Goal: Information Seeking & Learning: Learn about a topic

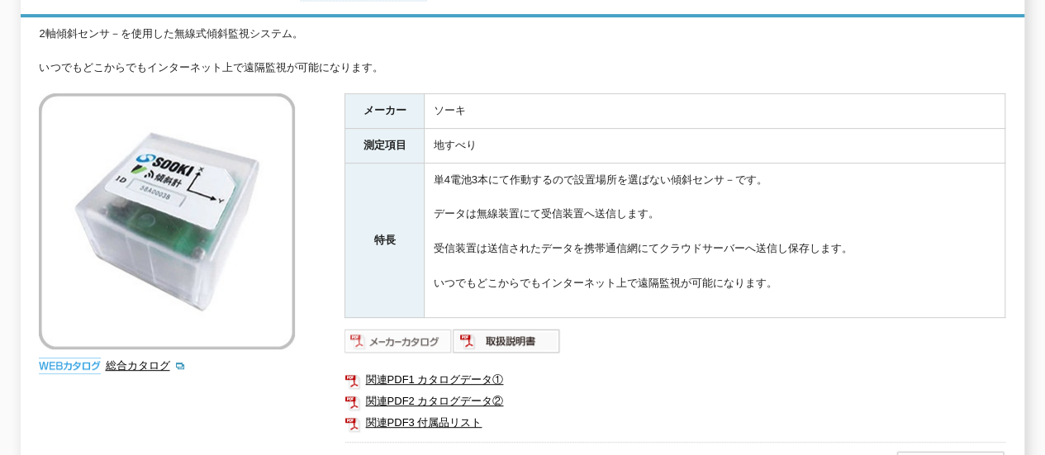
click at [395, 328] on img at bounding box center [399, 341] width 108 height 26
click at [468, 369] on link "関連PDF1 カタログデータ①" at bounding box center [675, 379] width 661 height 21
click at [443, 391] on link "関連PDF2 カタログデータ②" at bounding box center [675, 401] width 661 height 21
click at [519, 333] on img at bounding box center [507, 341] width 108 height 26
click at [401, 328] on img at bounding box center [399, 341] width 108 height 26
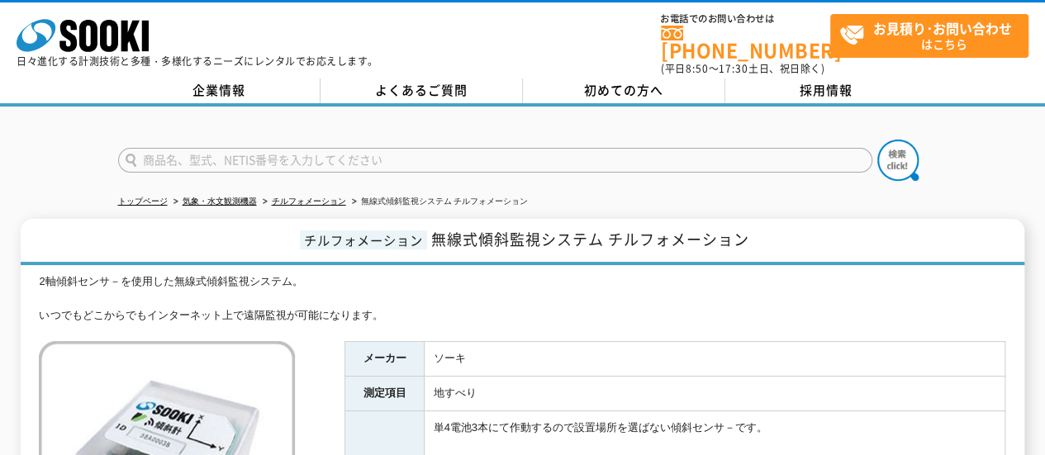
click at [157, 148] on input "text" at bounding box center [495, 160] width 754 height 25
type input "重機　傾斜"
click at [897, 146] on img at bounding box center [898, 160] width 41 height 41
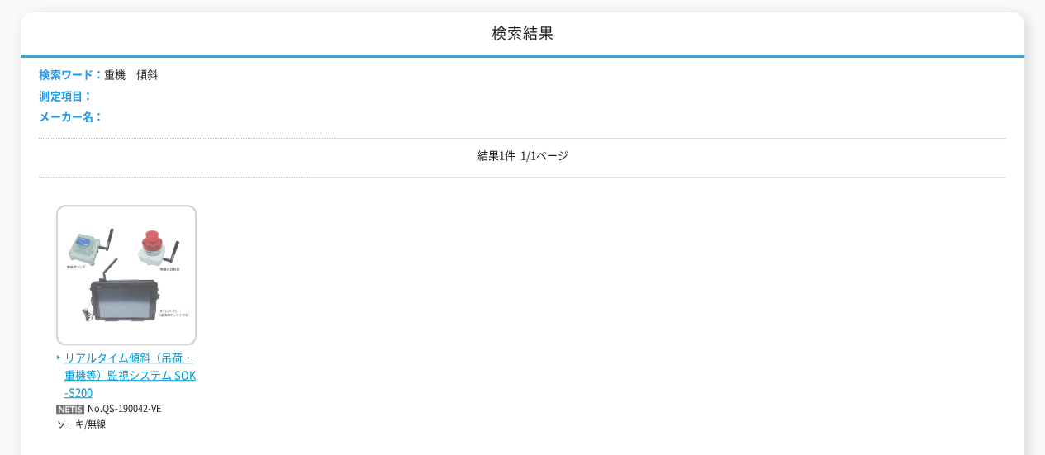
click at [112, 350] on span "リアルタイム傾斜（吊荷・重機等）監視システム SOK-S200" at bounding box center [126, 375] width 140 height 51
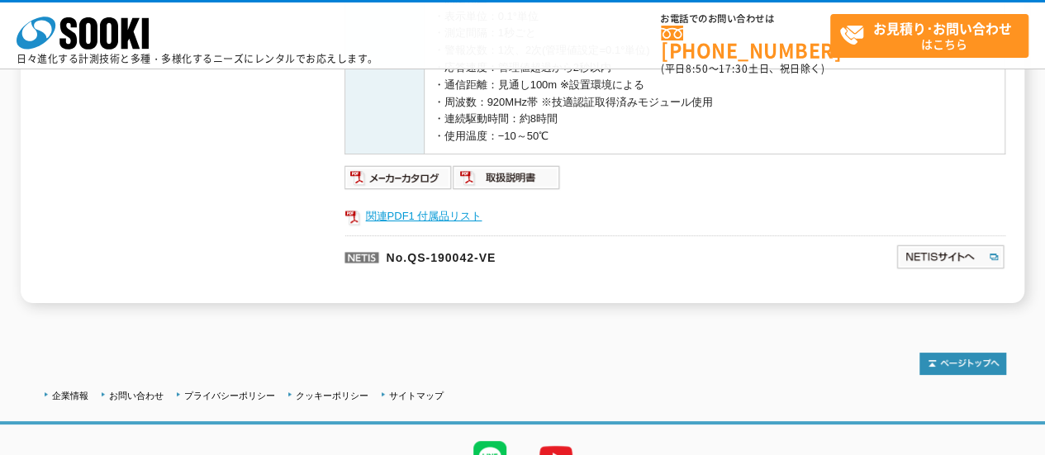
scroll to position [578, 0]
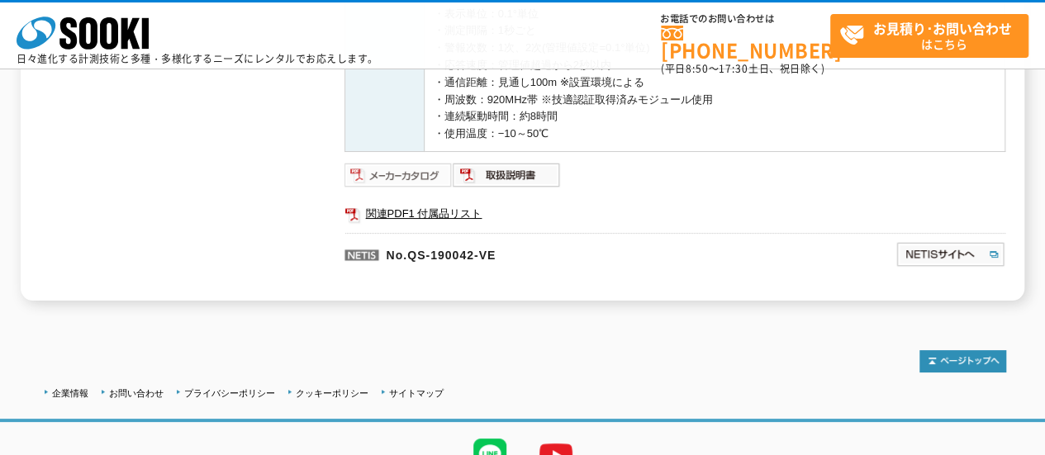
click at [399, 176] on img at bounding box center [399, 175] width 108 height 26
click at [511, 173] on img at bounding box center [507, 175] width 108 height 26
click at [381, 214] on link "関連PDF1 付属品リスト" at bounding box center [675, 213] width 661 height 21
click at [925, 252] on img at bounding box center [951, 254] width 110 height 26
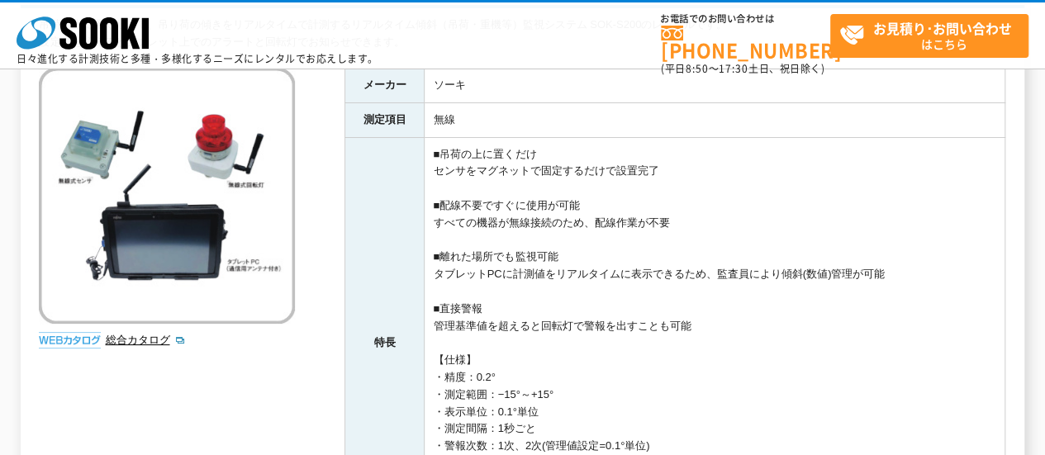
scroll to position [0, 0]
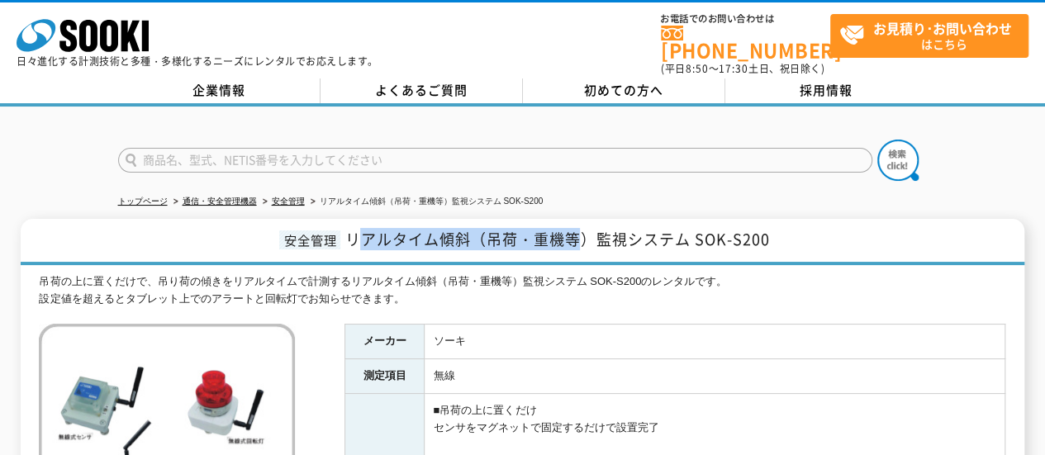
drag, startPoint x: 355, startPoint y: 225, endPoint x: 578, endPoint y: 229, distance: 223.1
click at [578, 229] on span "リアルタイム傾斜（吊荷・重機等）監視システム SOK-S200" at bounding box center [557, 239] width 425 height 22
click at [362, 240] on h1 "安全管理 リアルタイム傾斜（吊荷・重機等）監視システム SOK-S200" at bounding box center [522, 242] width 1003 height 46
drag, startPoint x: 349, startPoint y: 224, endPoint x: 684, endPoint y: 227, distance: 335.5
click at [686, 228] on span "リアルタイム傾斜（吊荷・重機等）監視システム SOK-S200" at bounding box center [557, 239] width 425 height 22
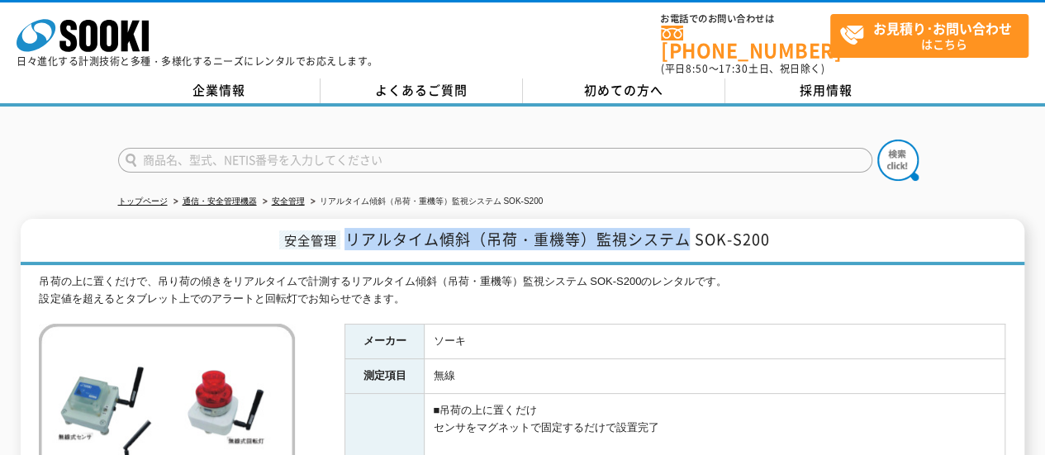
copy span "リアルタイム傾斜（吊荷・重機等）監視システム"
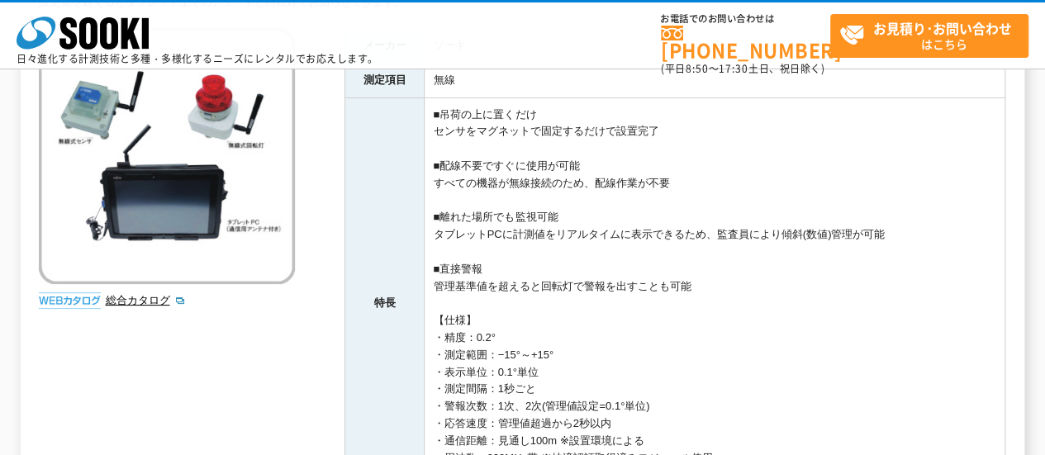
scroll to position [413, 0]
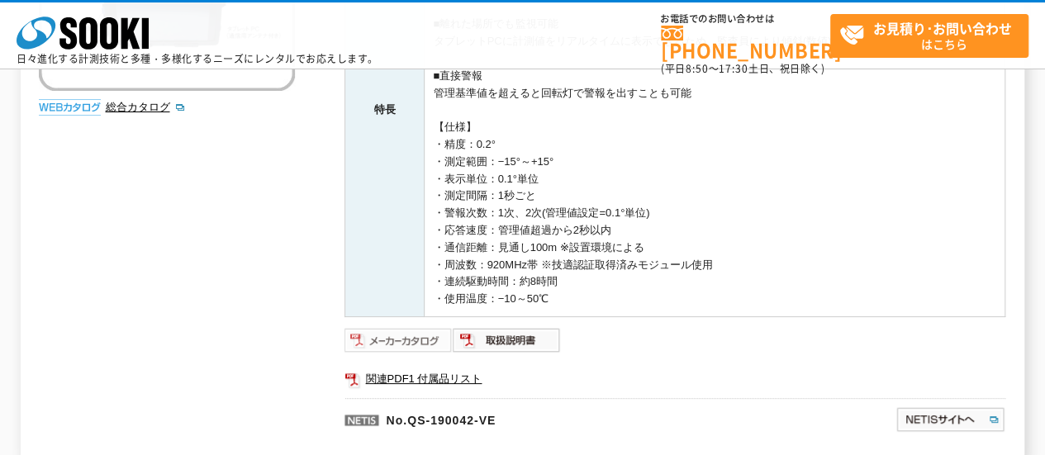
click at [407, 344] on img at bounding box center [399, 340] width 108 height 26
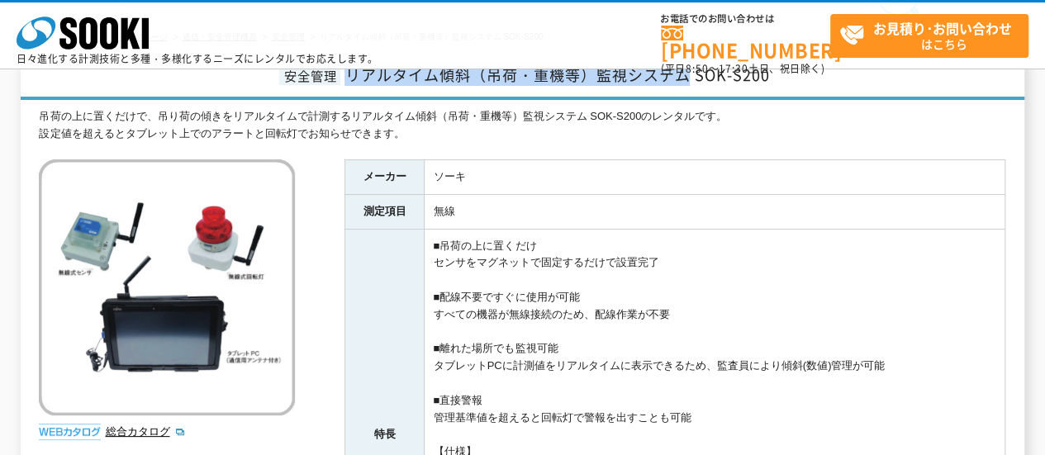
scroll to position [0, 0]
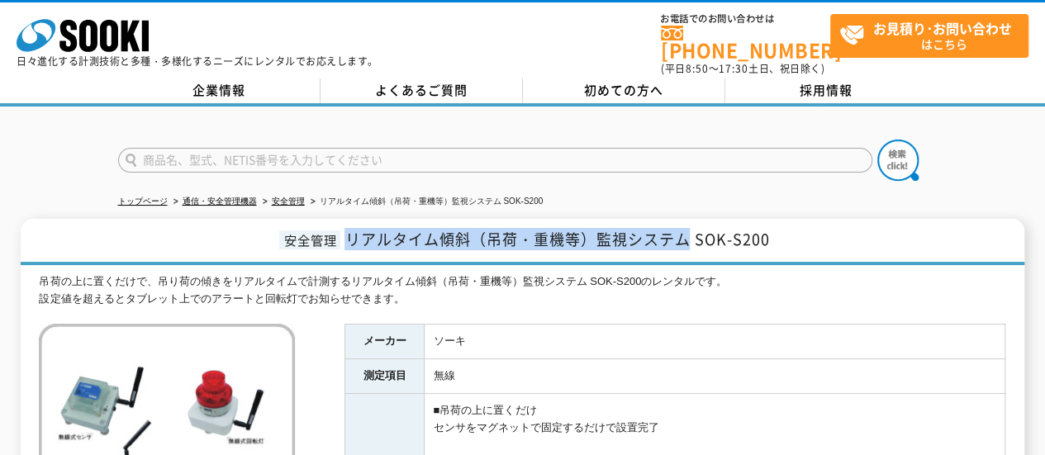
copy span "リアルタイム傾斜（吊荷・重機等）監視システム"
